Goal: Information Seeking & Learning: Learn about a topic

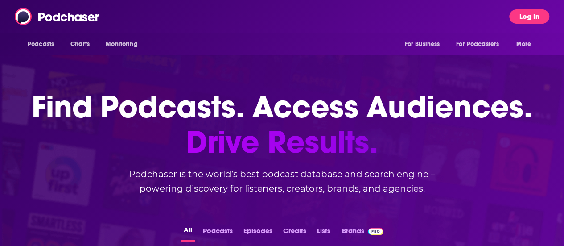
click at [534, 16] on button "Log In" at bounding box center [529, 16] width 40 height 14
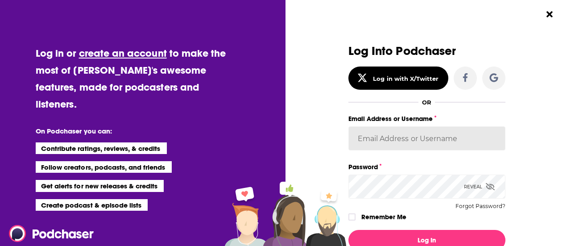
type input "fvultaggio"
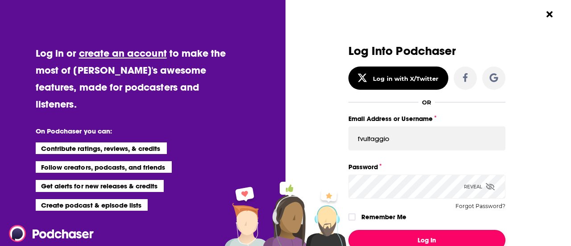
click at [422, 231] on button "Log In" at bounding box center [426, 240] width 157 height 21
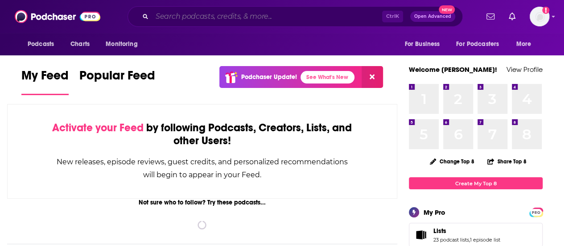
click at [209, 12] on input "Search podcasts, credits, & more..." at bounding box center [267, 16] width 230 height 14
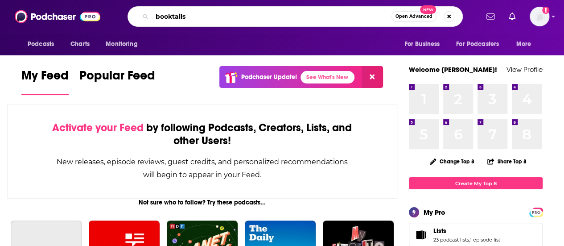
type input "booktails"
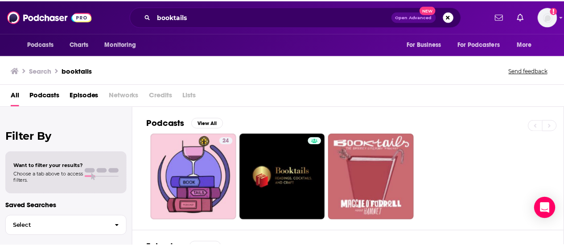
scroll to position [69, 0]
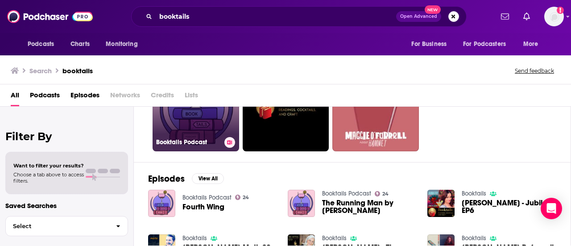
click at [200, 127] on link "24 Booktails Podcast" at bounding box center [196, 108] width 87 height 87
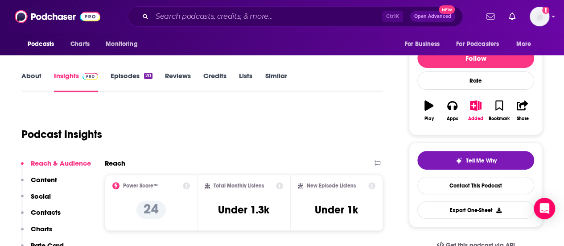
scroll to position [144, 0]
